Goal: Information Seeking & Learning: Find specific fact

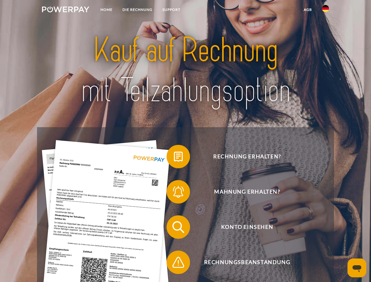
click at [66, 10] on img at bounding box center [65, 9] width 47 height 6
click at [326, 10] on img at bounding box center [325, 8] width 7 height 7
click at [308, 10] on link "agb" at bounding box center [308, 9] width 18 height 11
click at [174, 158] on span at bounding box center [169, 156] width 29 height 29
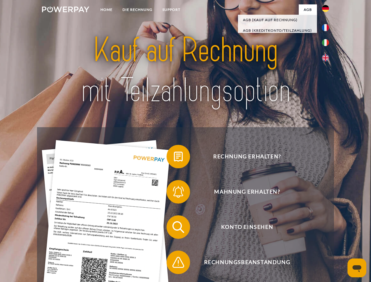
click at [174, 193] on span at bounding box center [169, 191] width 29 height 29
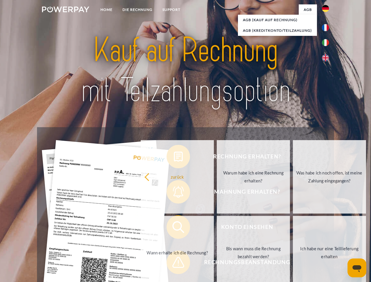
click at [217, 228] on link "Bis wann muss die Rechnung bezahlt werden?" at bounding box center [253, 252] width 73 height 73
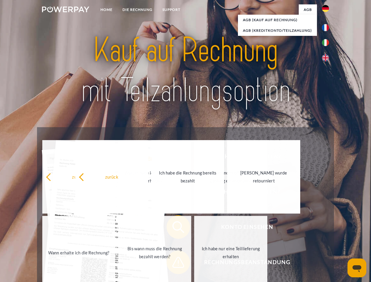
click at [174, 264] on div "zurück Warum habe ich eine Rechnung erhalten? Was habe ich noch offen, ist mein…" at bounding box center [154, 215] width 237 height 152
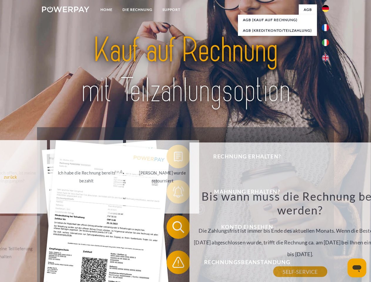
click at [357, 268] on icon "Messaging-Fenster öffnen" at bounding box center [357, 268] width 9 height 7
